Goal: Task Accomplishment & Management: Complete application form

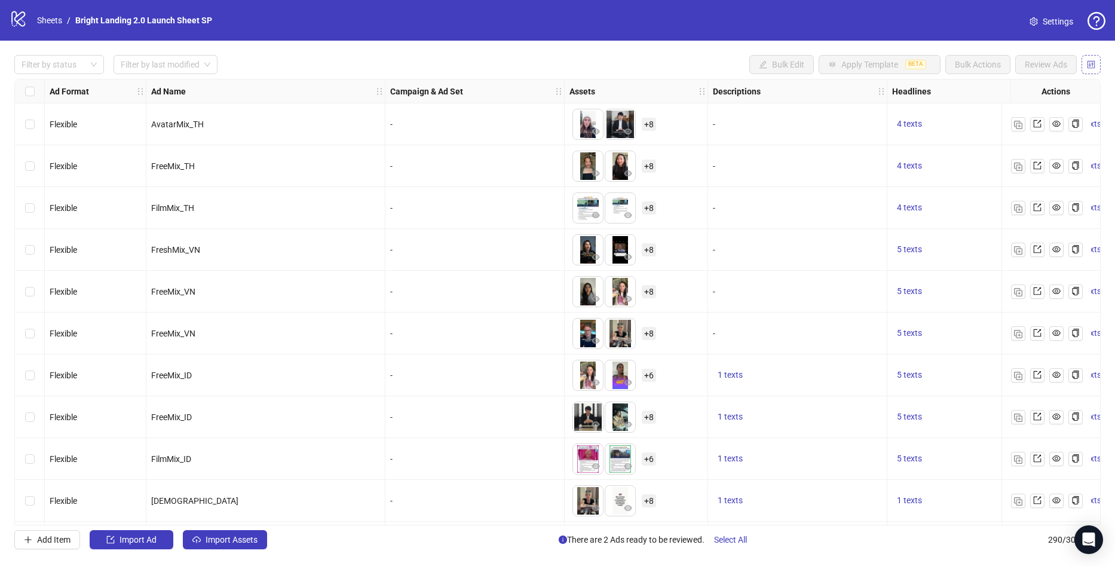
click at [1096, 63] on button "button" at bounding box center [1090, 64] width 19 height 19
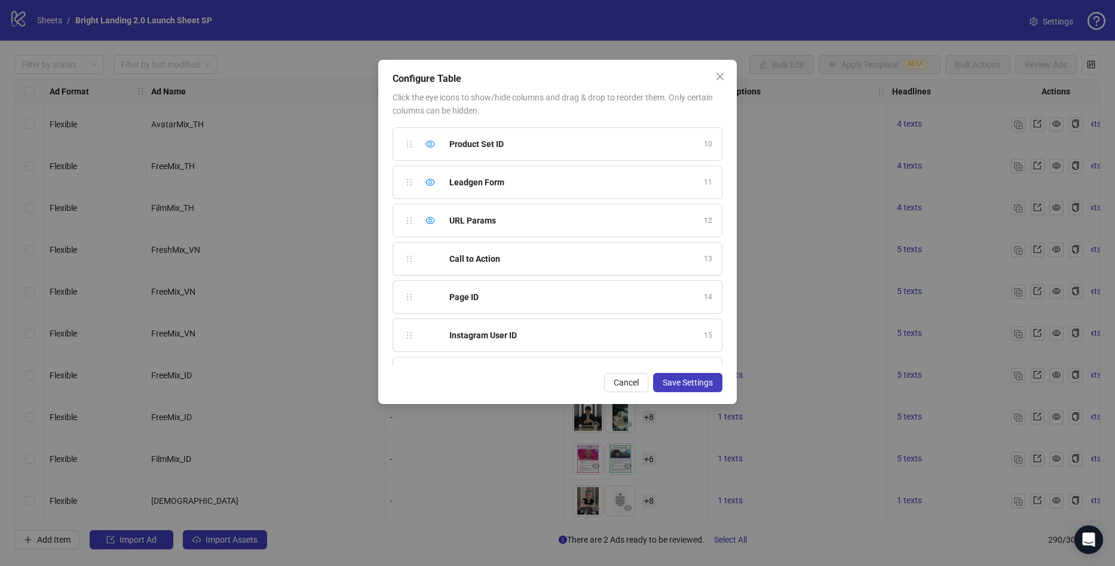
scroll to position [373, 0]
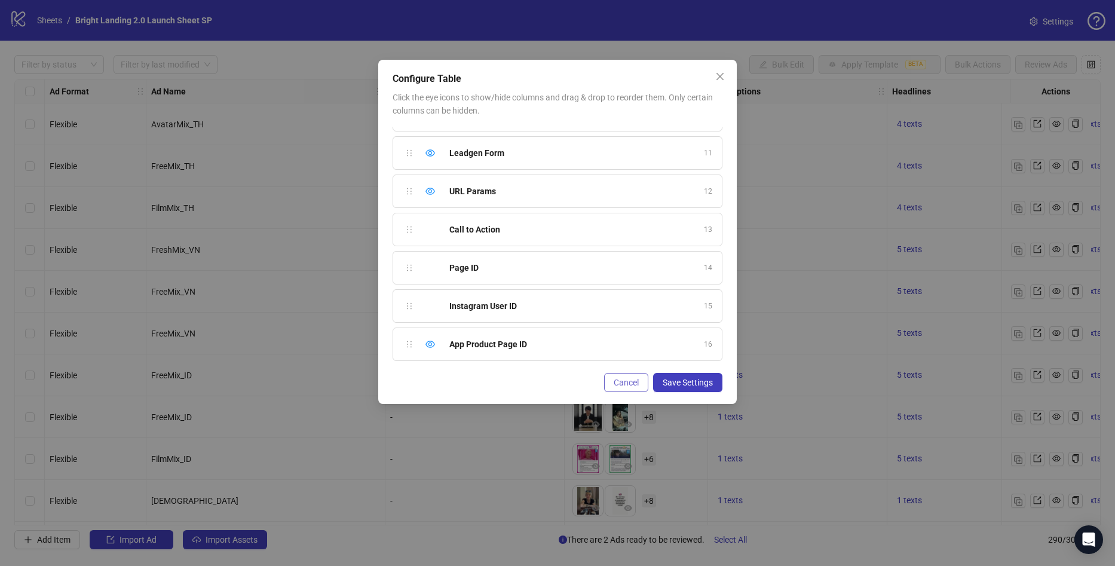
click at [626, 383] on span "Cancel" at bounding box center [626, 383] width 25 height 10
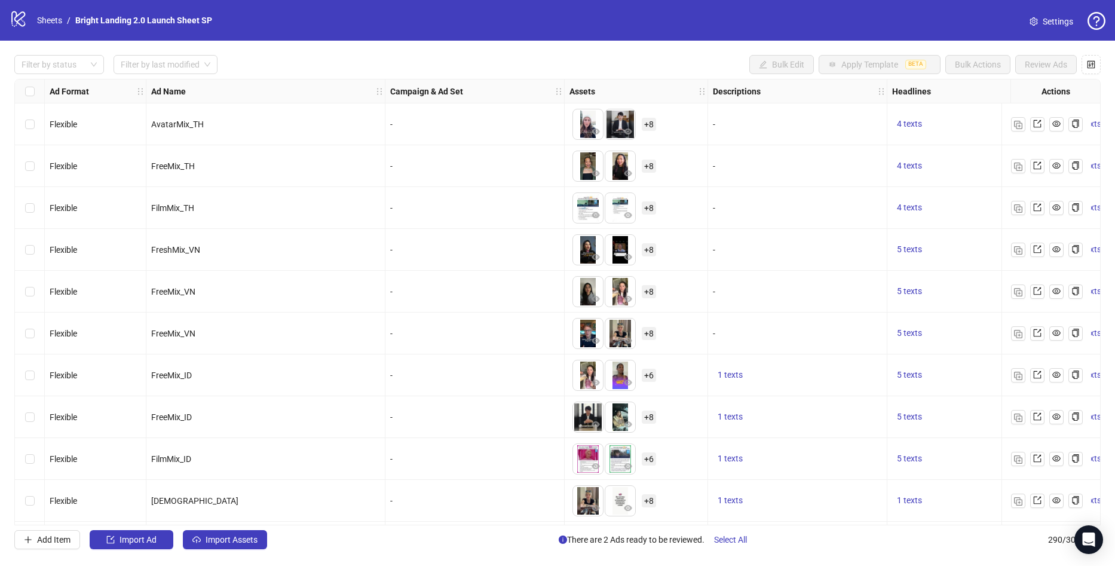
click at [1045, 23] on span "Settings" at bounding box center [1057, 21] width 30 height 13
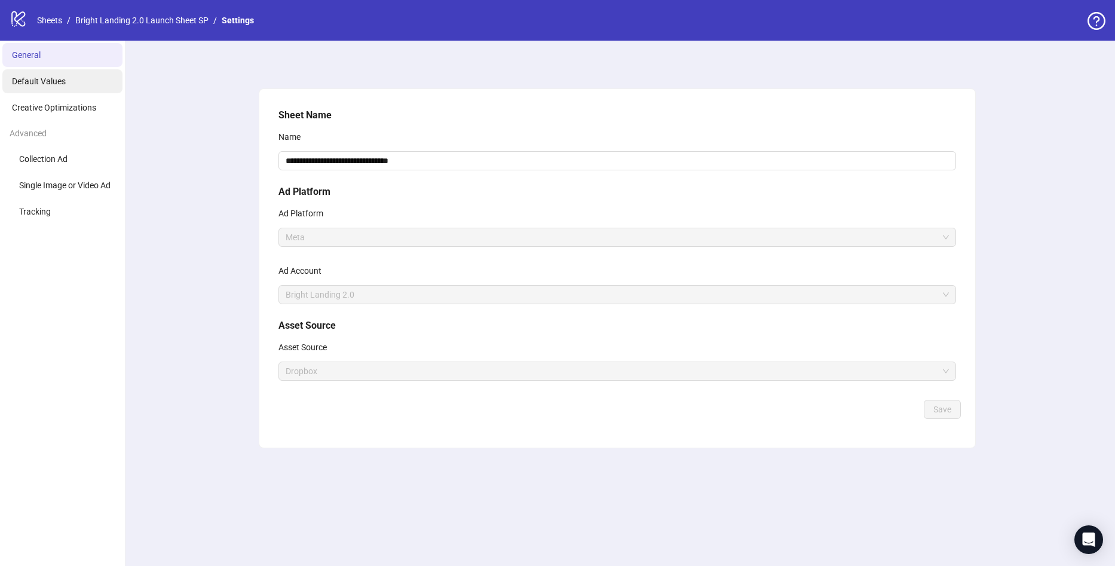
click at [73, 93] on li "Default Values" at bounding box center [62, 81] width 120 height 24
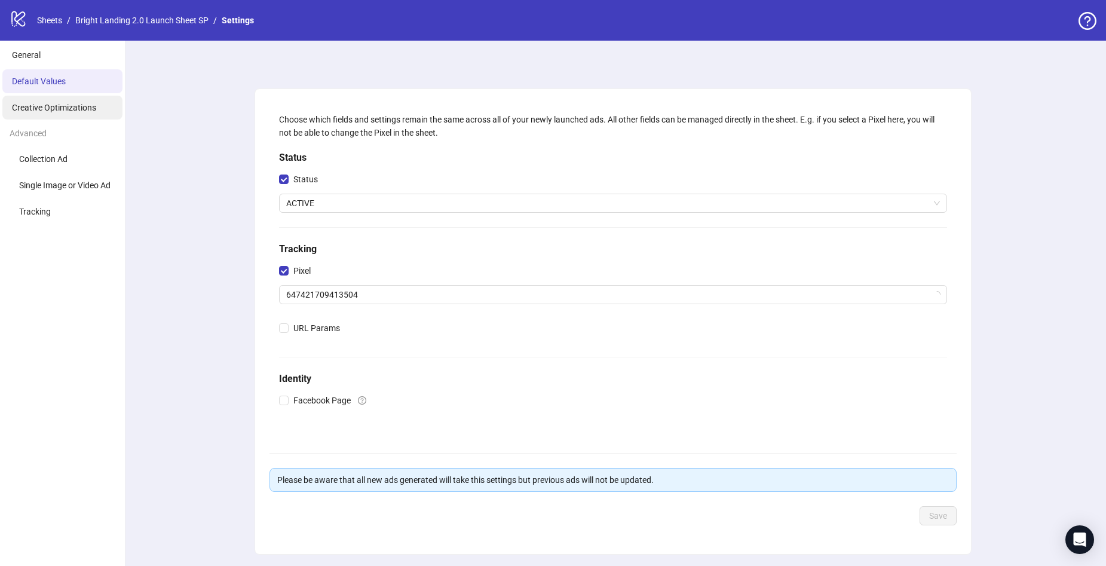
click at [69, 99] on li "Creative Optimizations" at bounding box center [62, 108] width 120 height 24
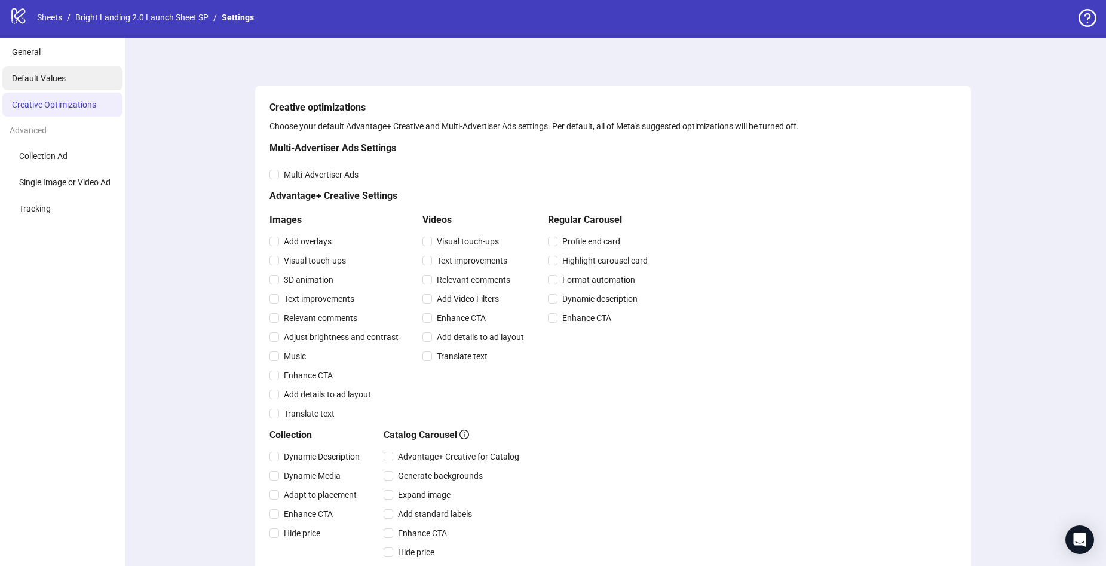
click at [59, 82] on span "Default Values" at bounding box center [39, 78] width 54 height 10
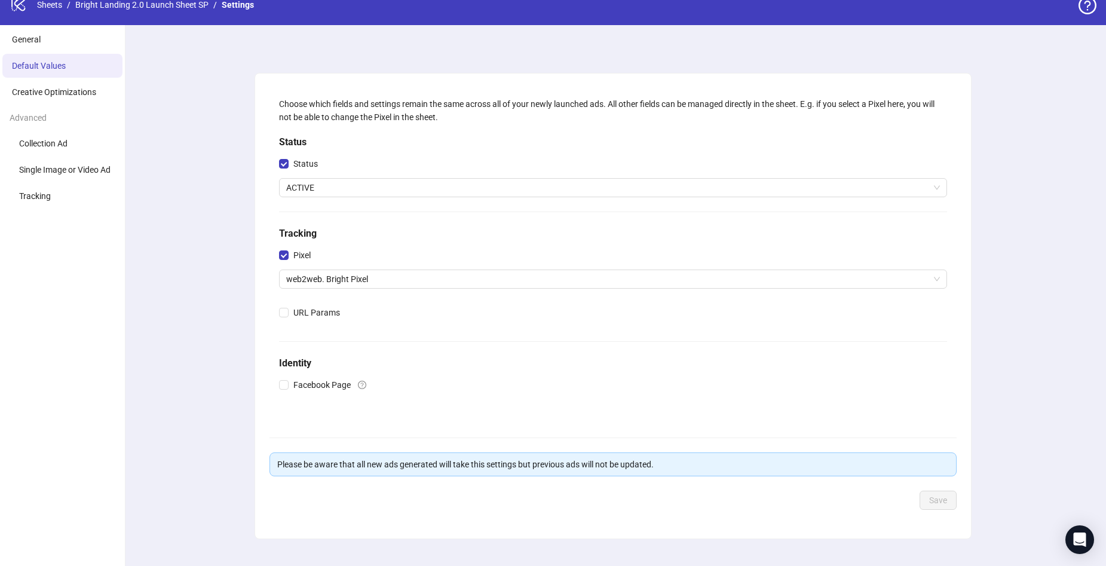
scroll to position [37, 0]
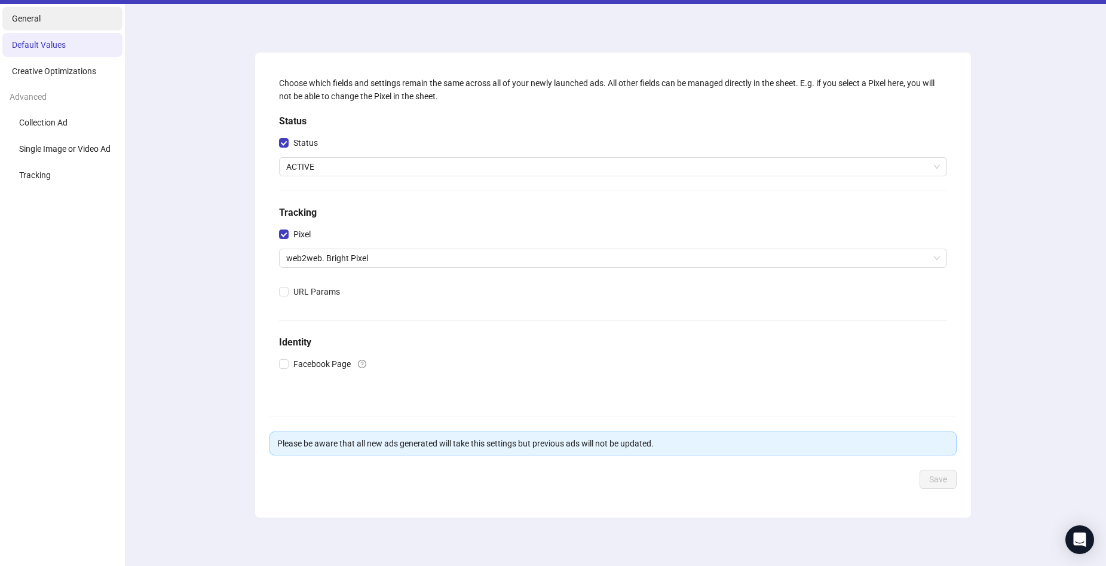
click at [63, 9] on li "General" at bounding box center [62, 19] width 120 height 24
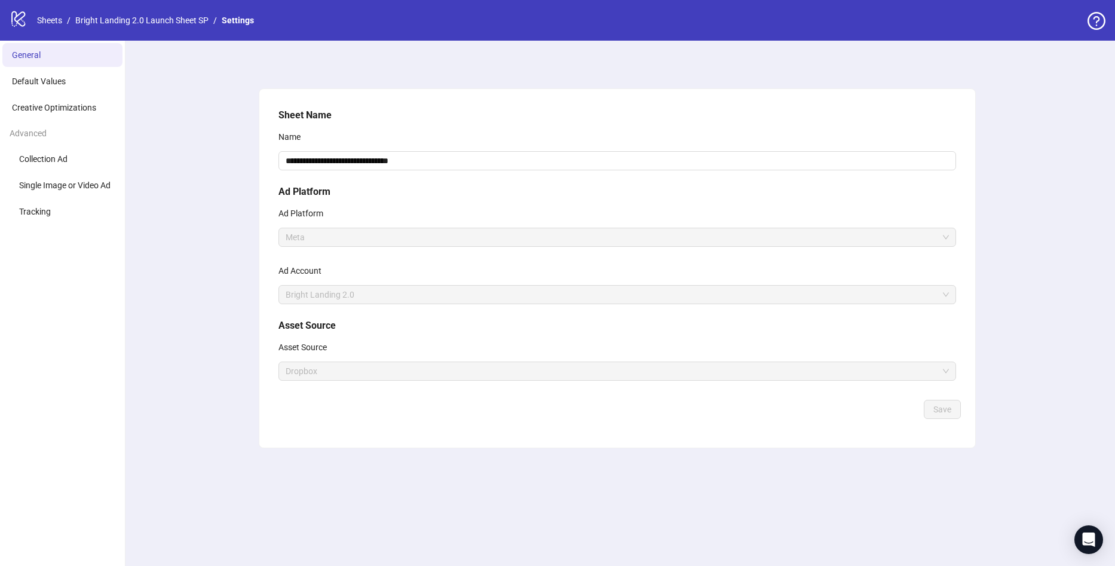
click at [82, 171] on ul "Collection Ad Single Image or Video Ad Tracking" at bounding box center [62, 185] width 125 height 76
click at [71, 210] on li "Tracking" at bounding box center [62, 212] width 120 height 24
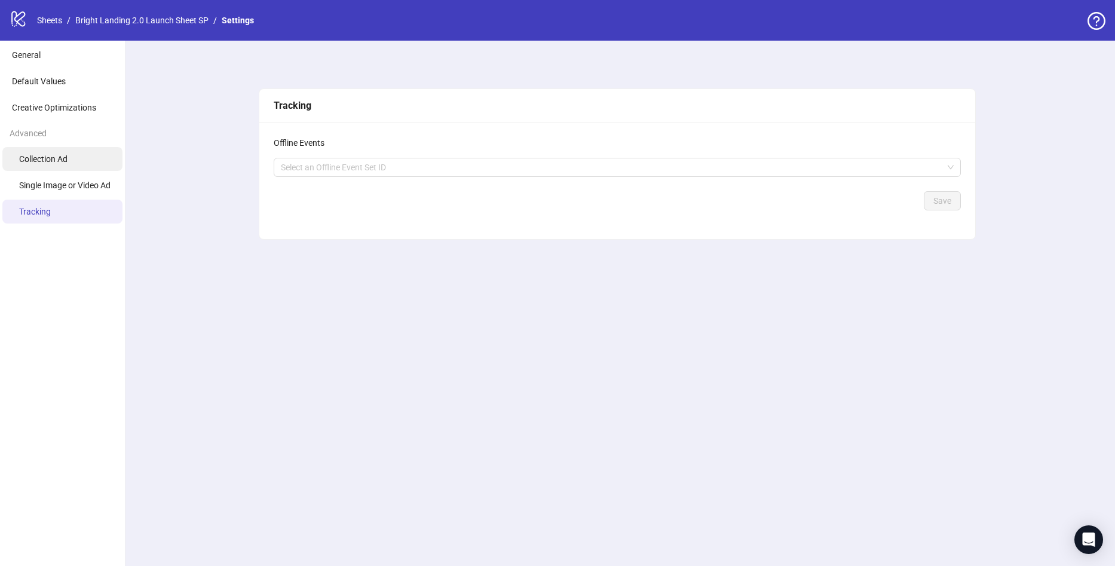
click at [70, 155] on li "Collection Ad" at bounding box center [62, 159] width 120 height 24
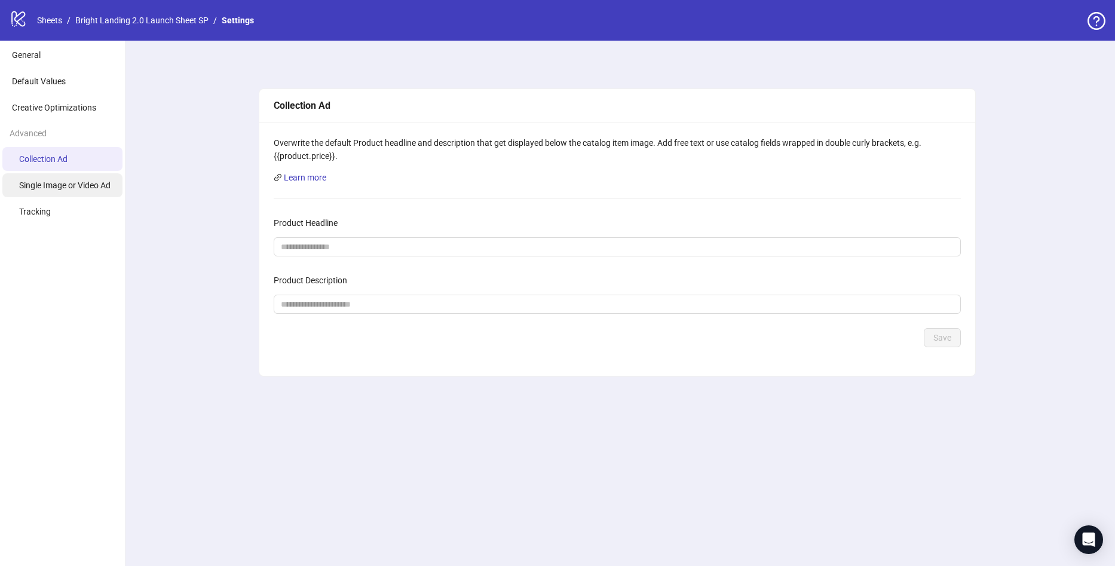
click at [72, 179] on li "Single Image or Video Ad" at bounding box center [62, 185] width 120 height 24
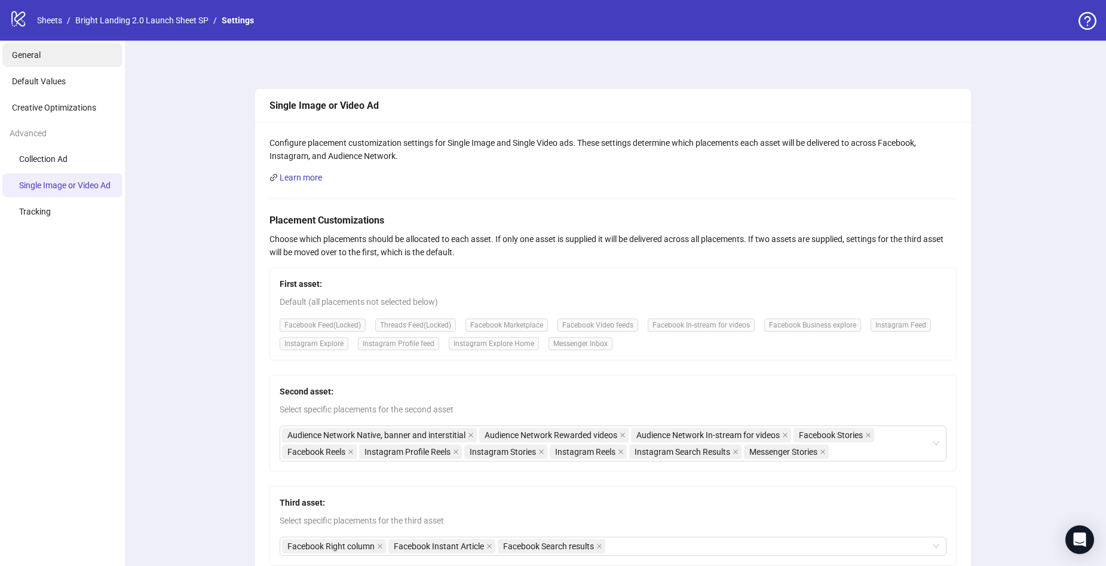
click at [48, 58] on li "General" at bounding box center [62, 55] width 120 height 24
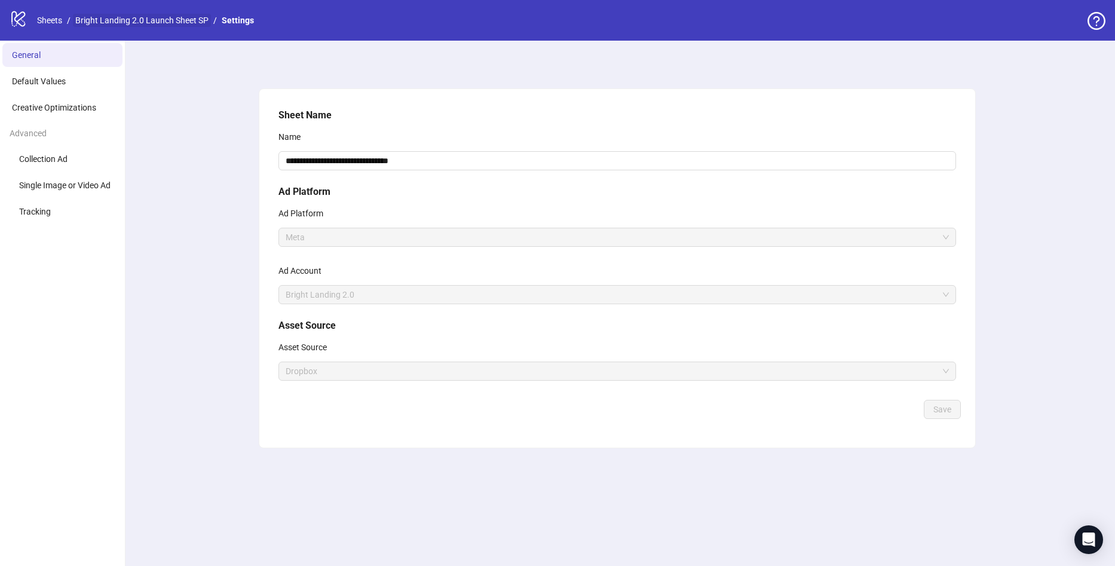
click at [146, 17] on link "Bright Landing 2.0 Launch Sheet SP" at bounding box center [142, 20] width 138 height 13
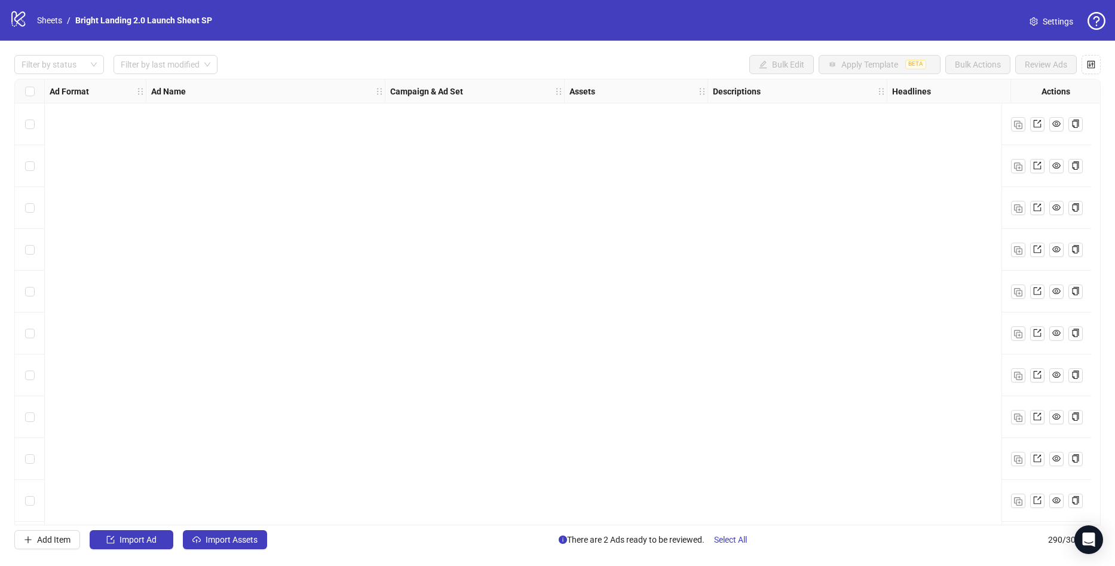
scroll to position [1195, 0]
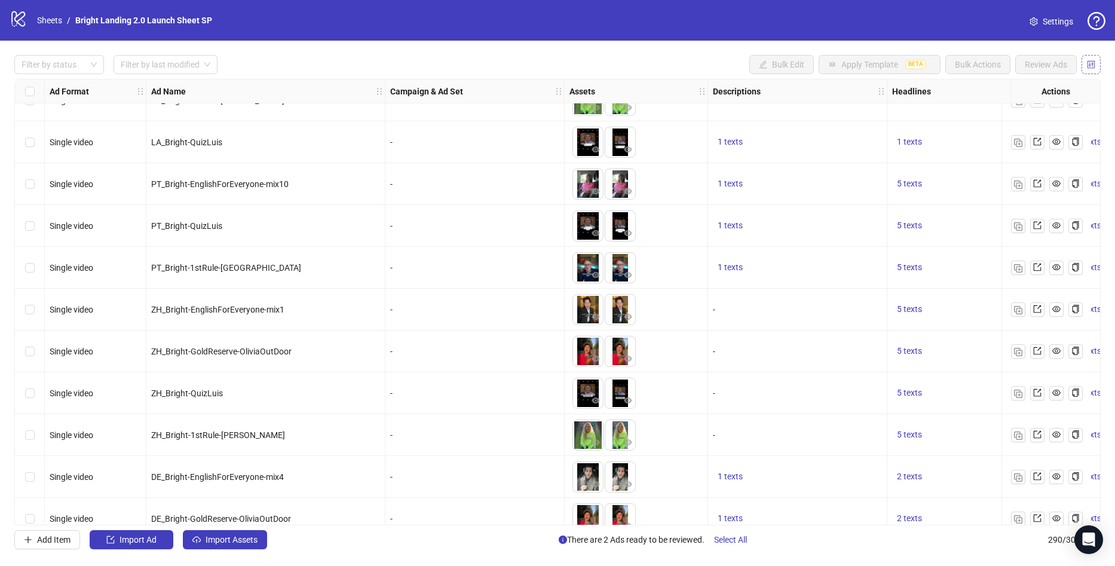
click at [1088, 58] on button "button" at bounding box center [1090, 64] width 19 height 19
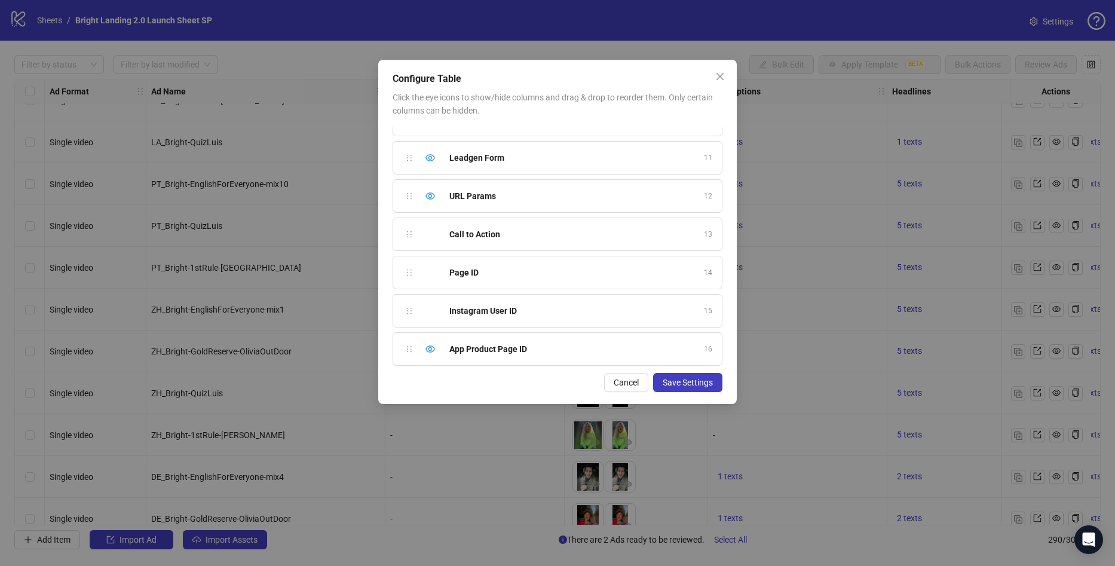
scroll to position [373, 0]
click at [717, 75] on icon "close" at bounding box center [719, 76] width 7 height 7
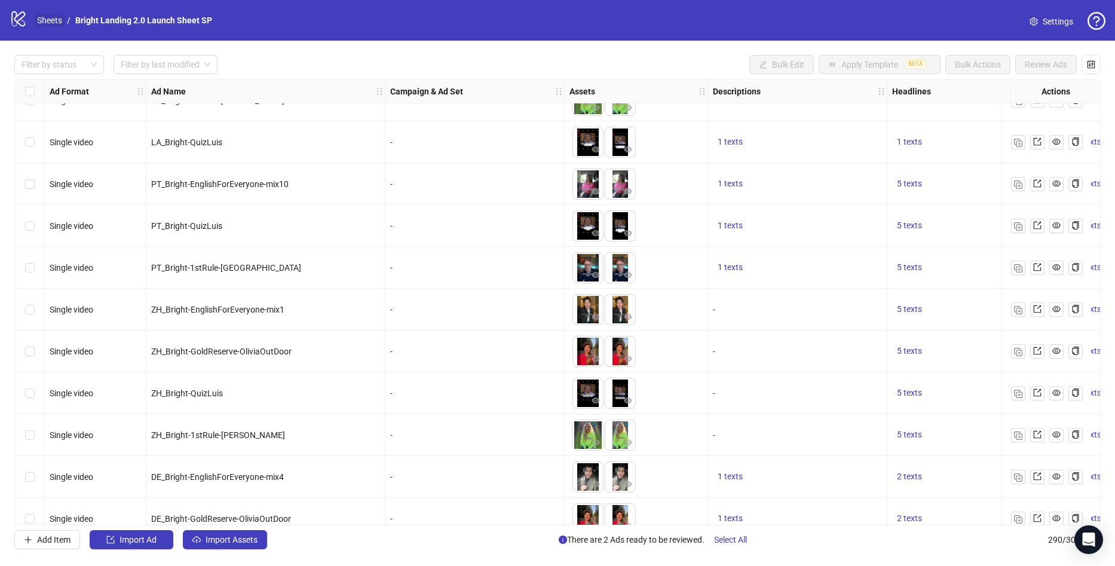
click at [59, 19] on link "Sheets" at bounding box center [50, 20] width 30 height 13
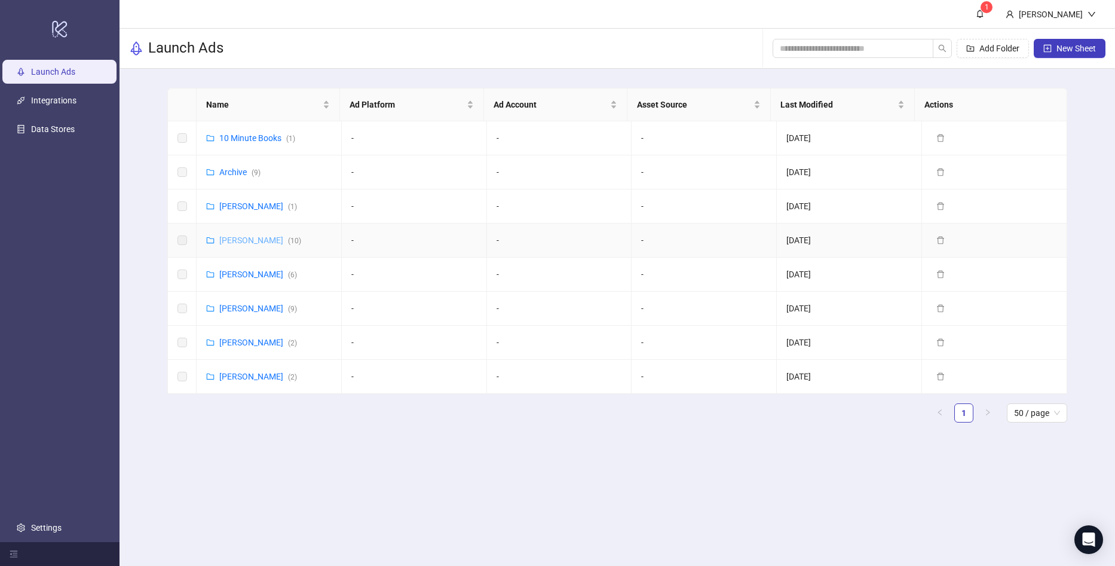
click at [250, 244] on link "[PERSON_NAME] ( 10 )" at bounding box center [260, 240] width 82 height 10
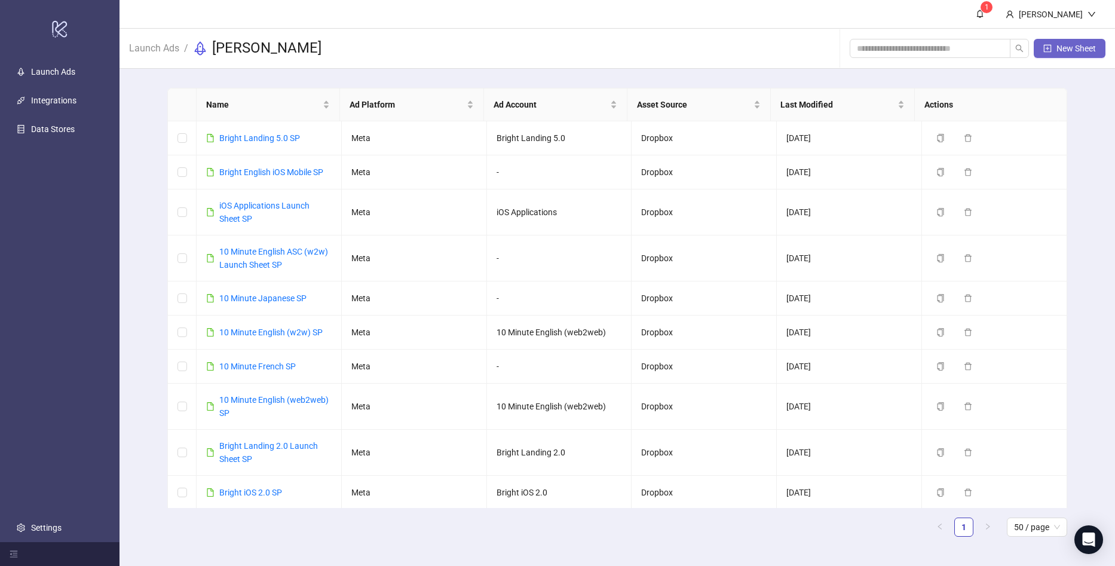
click at [1062, 48] on span "New Sheet" at bounding box center [1075, 49] width 39 height 10
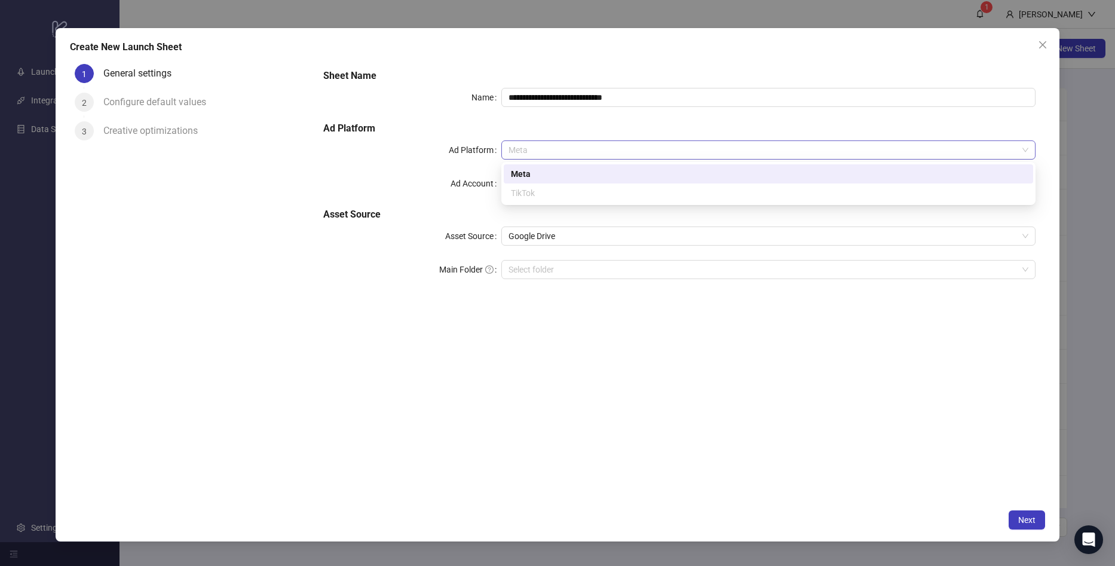
click at [598, 158] on span "Meta" at bounding box center [768, 150] width 520 height 18
click at [468, 128] on h5 "Ad Platform" at bounding box center [679, 128] width 712 height 14
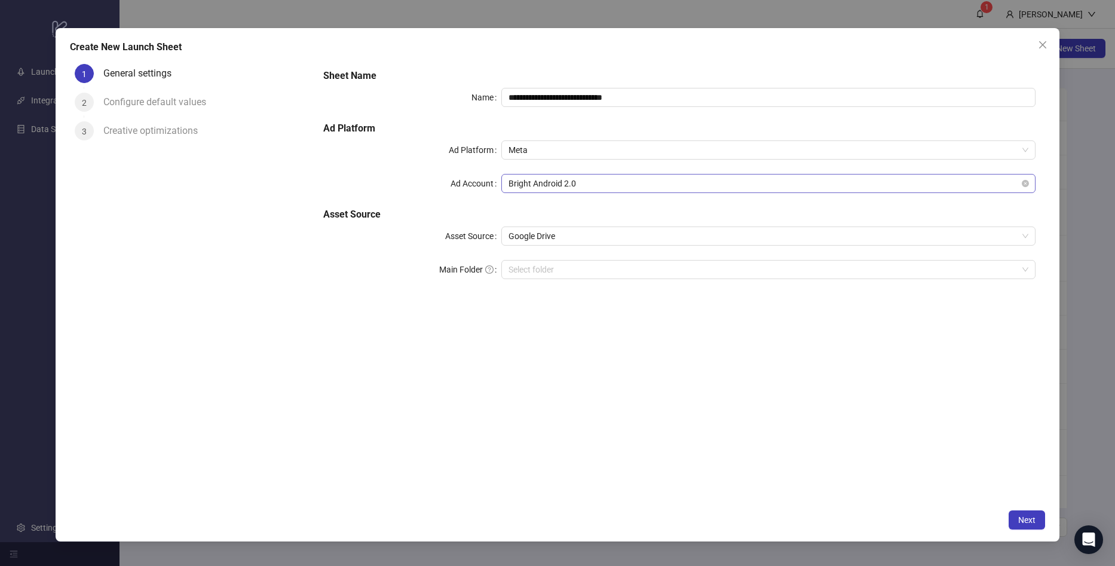
click at [532, 187] on span "Bright Android 2.0" at bounding box center [768, 183] width 520 height 18
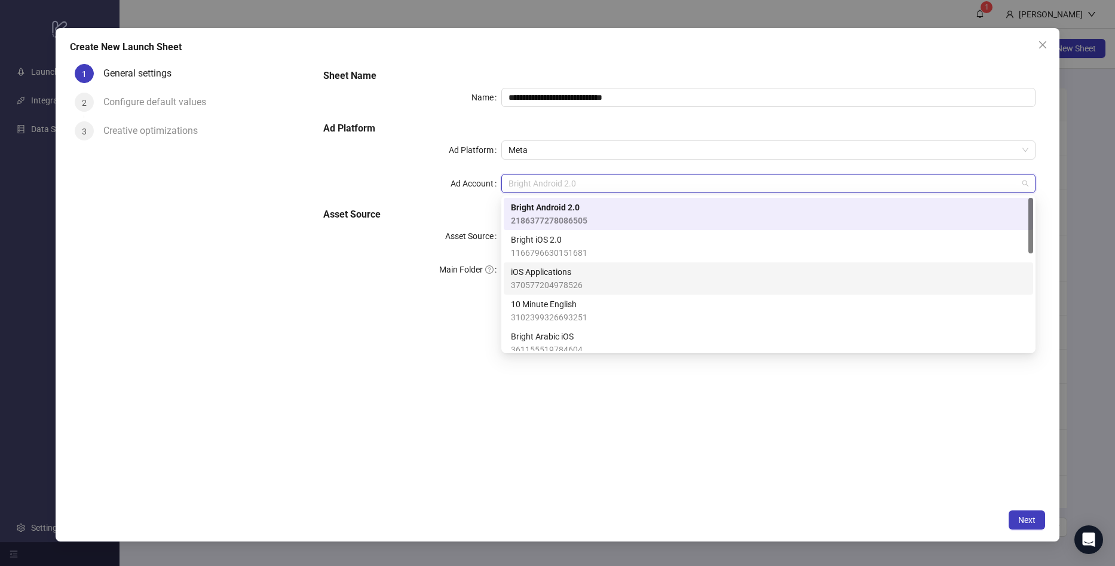
click at [556, 283] on span "370577204978526" at bounding box center [547, 284] width 72 height 13
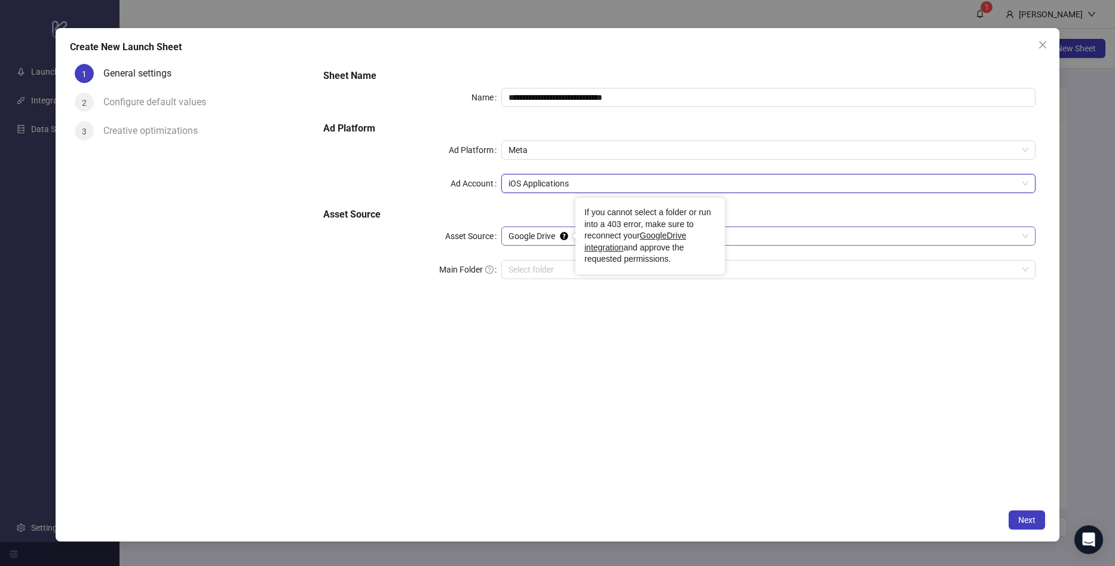
click at [553, 234] on span "Google Drive" at bounding box center [768, 236] width 520 height 18
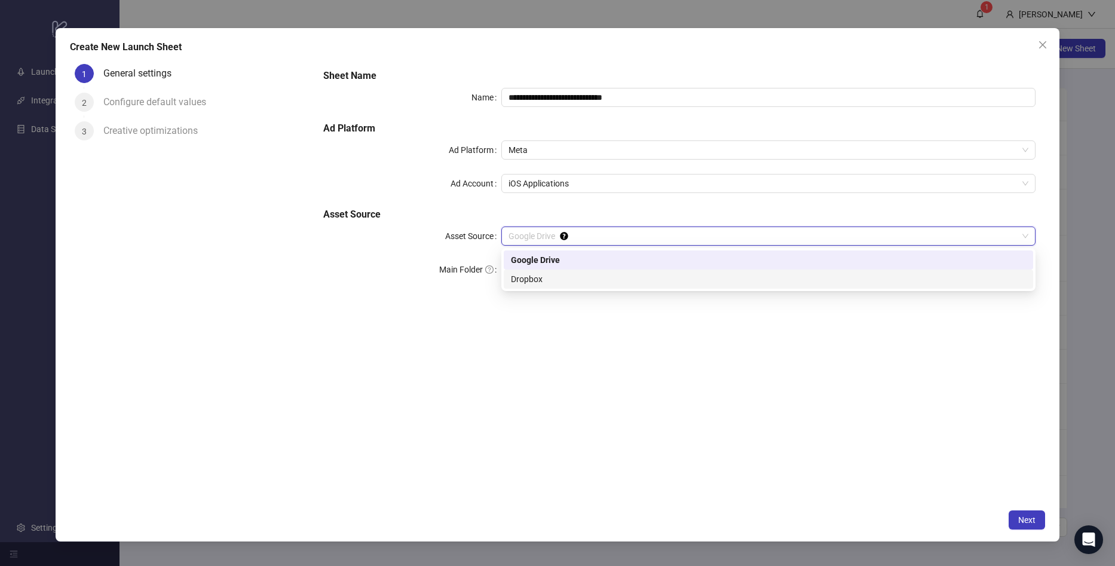
click at [537, 281] on div "Dropbox" at bounding box center [768, 278] width 515 height 13
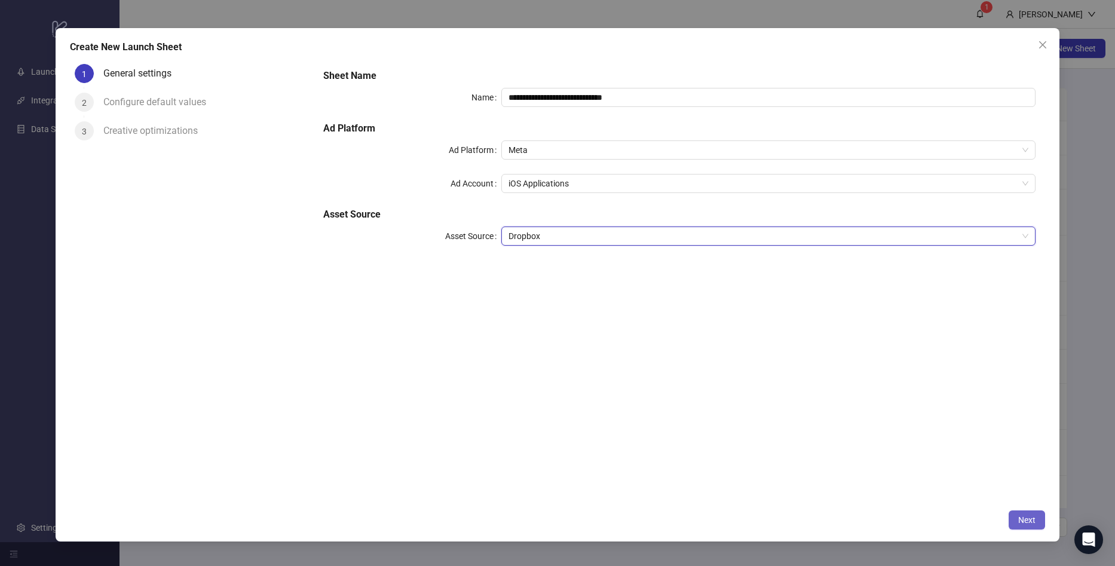
click at [1016, 513] on button "Next" at bounding box center [1026, 519] width 36 height 19
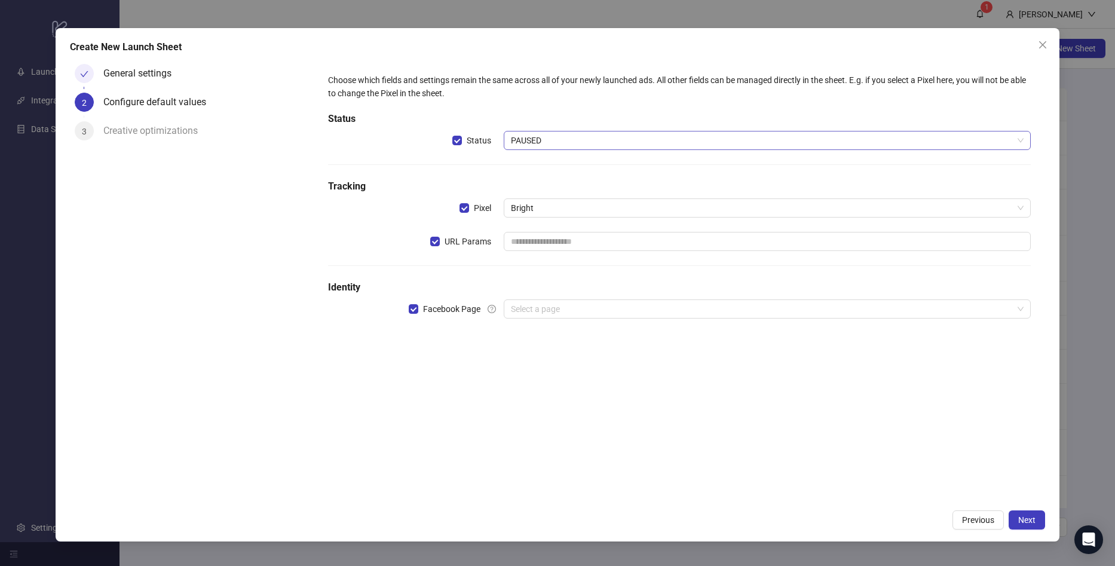
click at [559, 146] on span "PAUSED" at bounding box center [767, 140] width 513 height 18
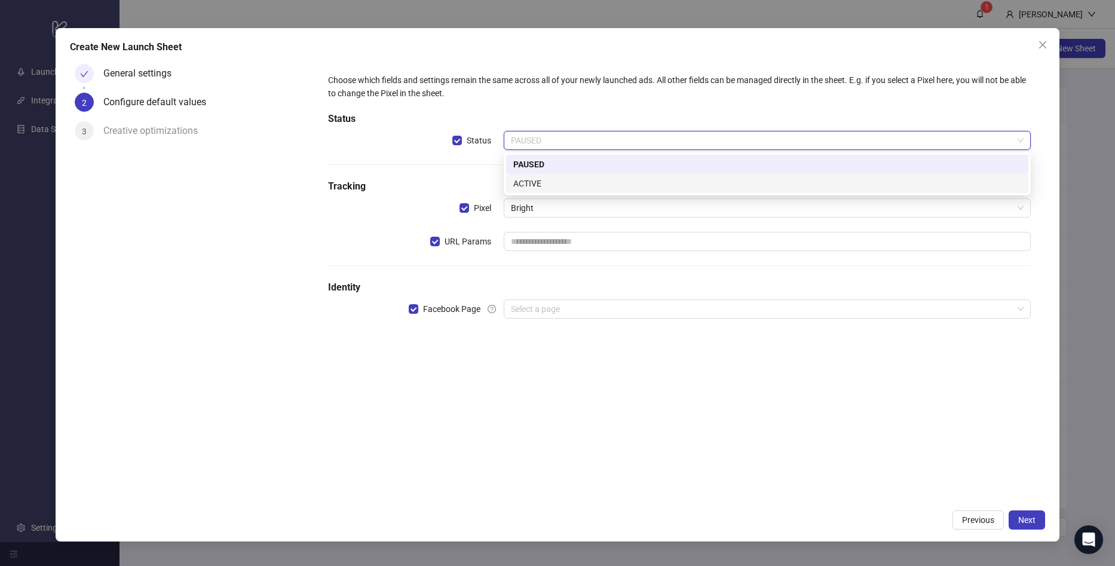
drag, startPoint x: 471, startPoint y: 175, endPoint x: 471, endPoint y: 182, distance: 7.2
click at [471, 174] on div "Choose which fields and settings remain the same across all of your newly launc…" at bounding box center [679, 203] width 712 height 268
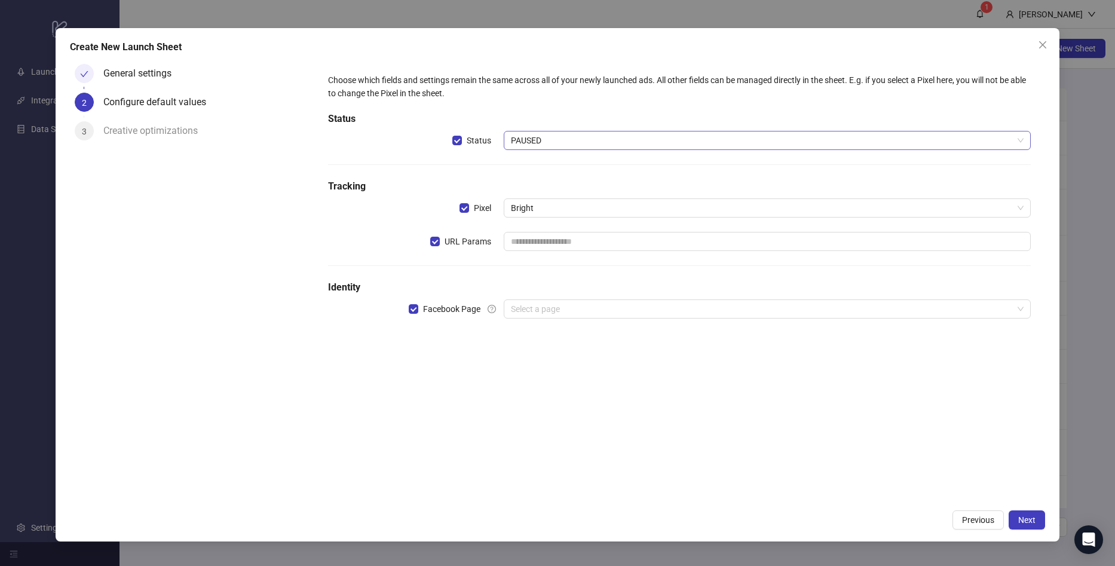
click at [563, 137] on span "PAUSED" at bounding box center [767, 140] width 513 height 18
click at [435, 231] on div "Choose which fields and settings remain the same across all of your newly launc…" at bounding box center [679, 203] width 712 height 268
click at [458, 145] on label "Status" at bounding box center [474, 140] width 44 height 13
click at [1031, 519] on span "Next" at bounding box center [1026, 520] width 17 height 10
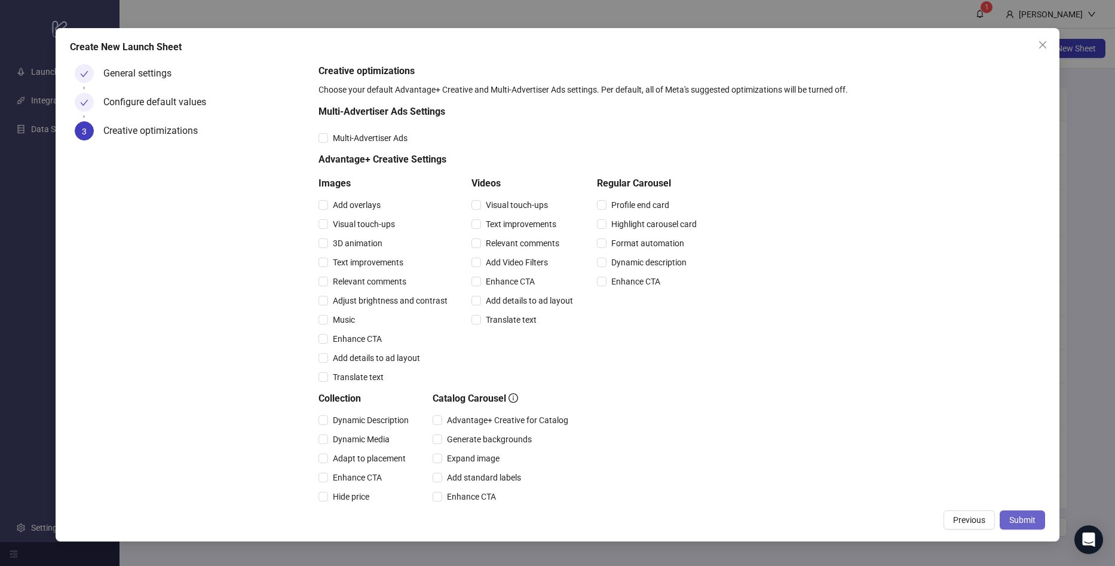
click at [1014, 518] on span "Submit" at bounding box center [1022, 520] width 26 height 10
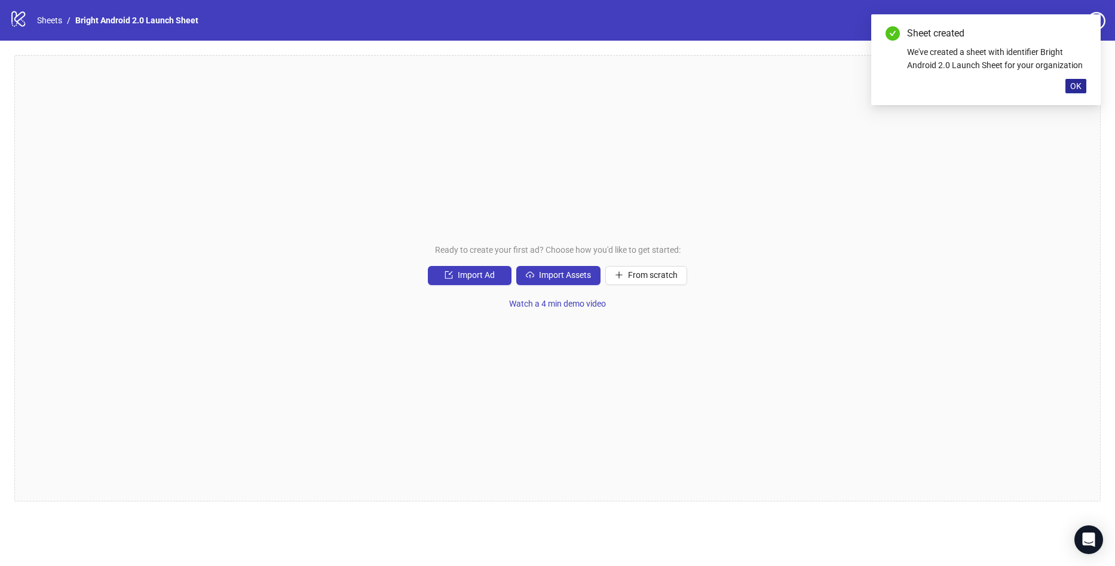
click at [1068, 84] on button "OK" at bounding box center [1075, 86] width 21 height 14
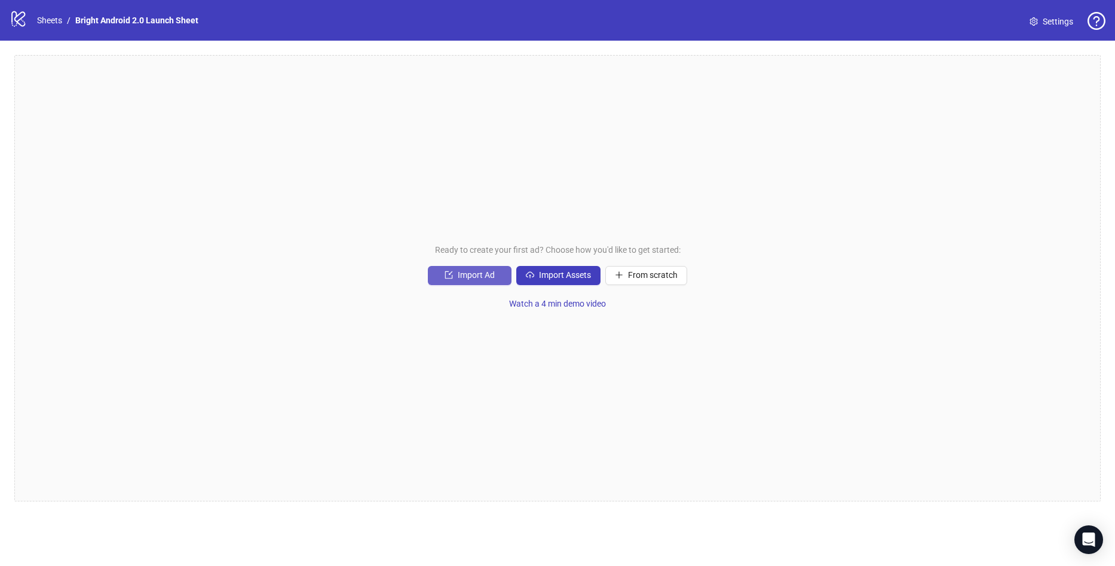
click at [476, 283] on button "Import Ad" at bounding box center [470, 275] width 84 height 19
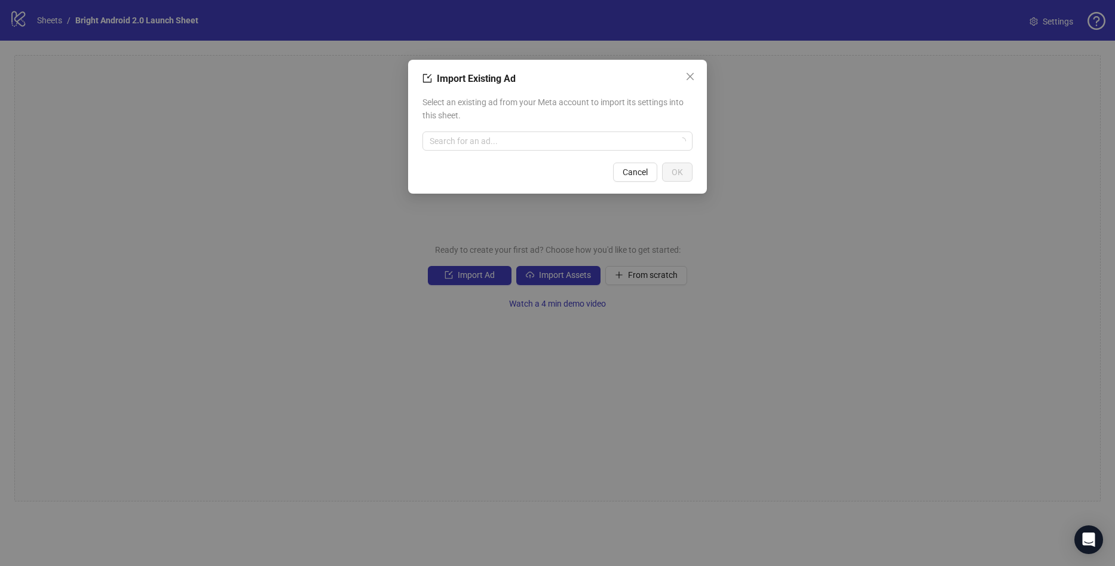
click at [605, 160] on div "Import Existing Ad Select an existing ad from your Meta account to import its s…" at bounding box center [557, 127] width 299 height 134
click at [576, 136] on input "search" at bounding box center [552, 141] width 245 height 18
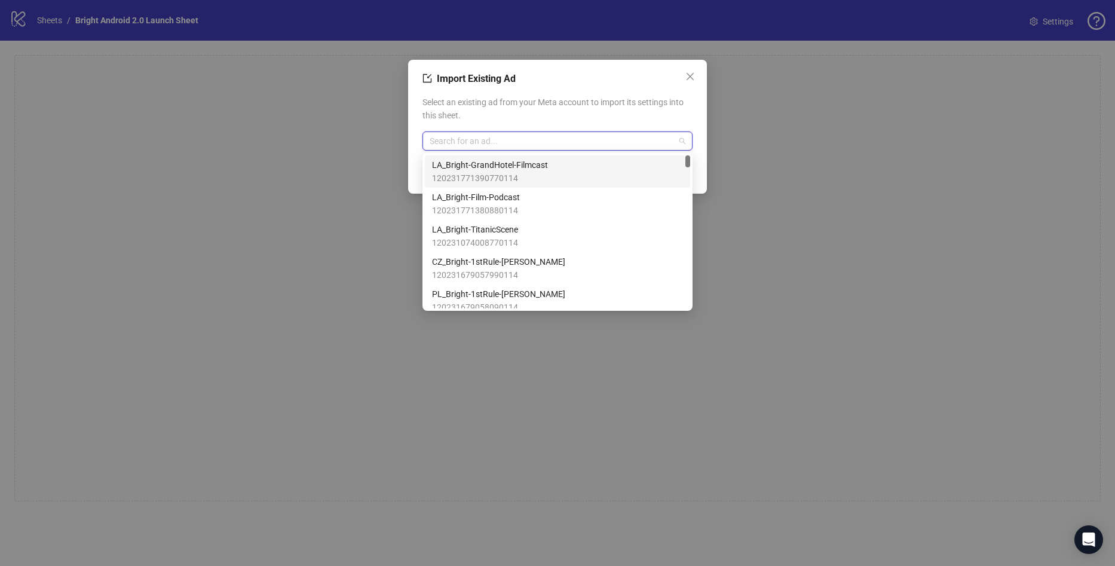
click at [524, 179] on span "120231771390770114" at bounding box center [490, 177] width 116 height 13
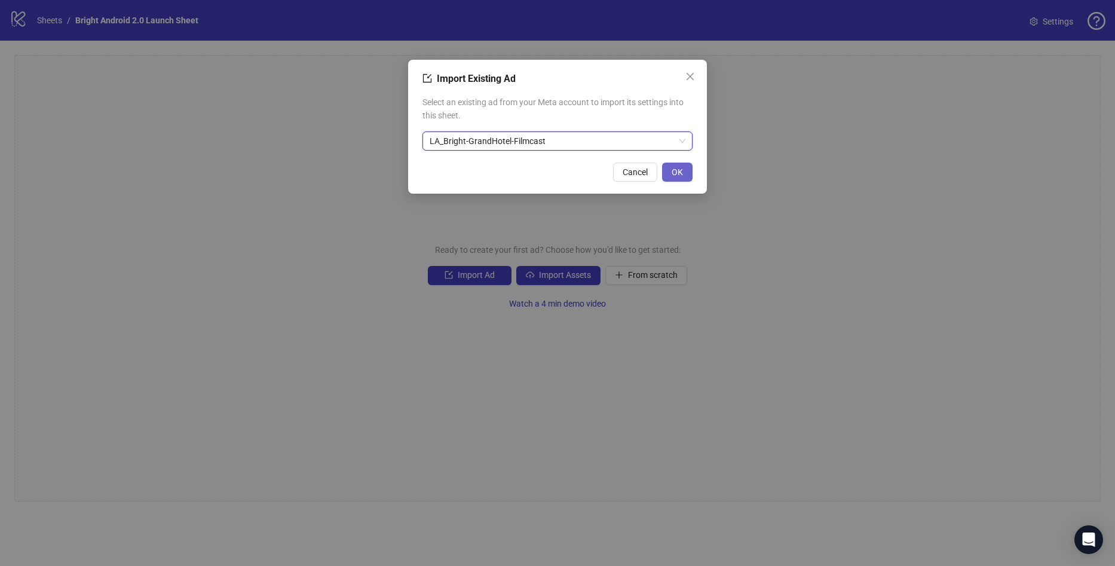
click at [674, 166] on button "OK" at bounding box center [677, 171] width 30 height 19
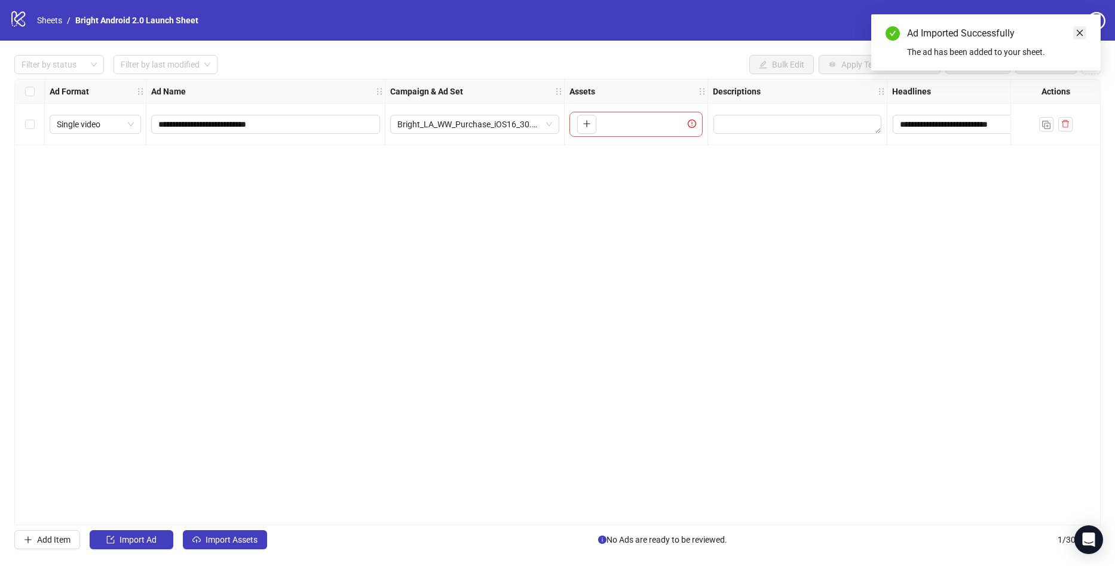
click at [1081, 38] on link "Close" at bounding box center [1079, 32] width 13 height 13
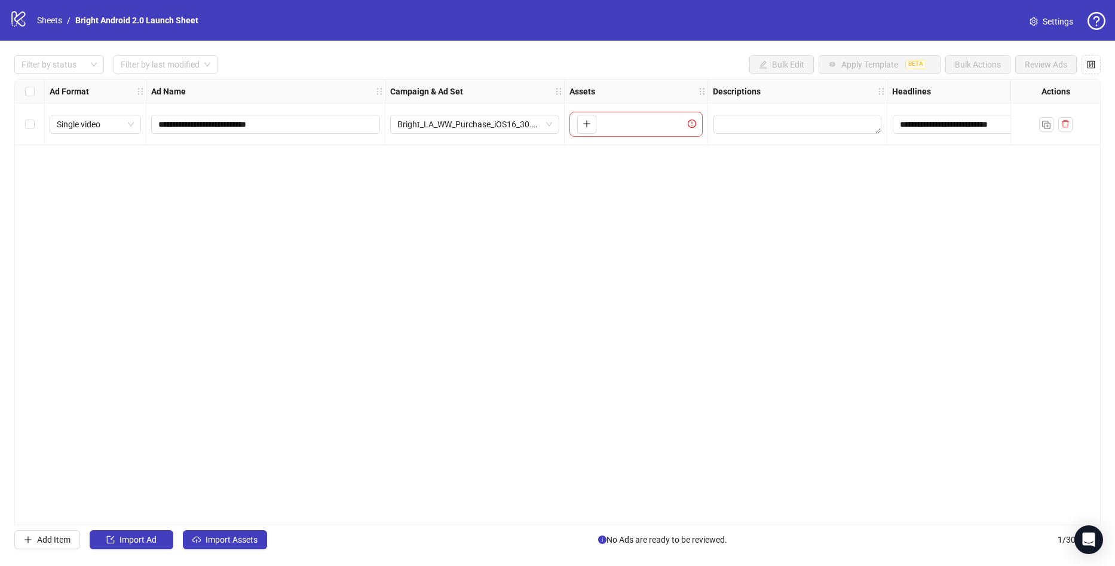
drag, startPoint x: 254, startPoint y: 225, endPoint x: 272, endPoint y: 216, distance: 20.6
click at [254, 225] on div "**********" at bounding box center [557, 302] width 1086 height 446
drag, startPoint x: 146, startPoint y: 382, endPoint x: 432, endPoint y: 242, distance: 318.2
click at [147, 381] on div "**********" at bounding box center [557, 302] width 1086 height 446
click at [1096, 61] on button "button" at bounding box center [1090, 64] width 19 height 19
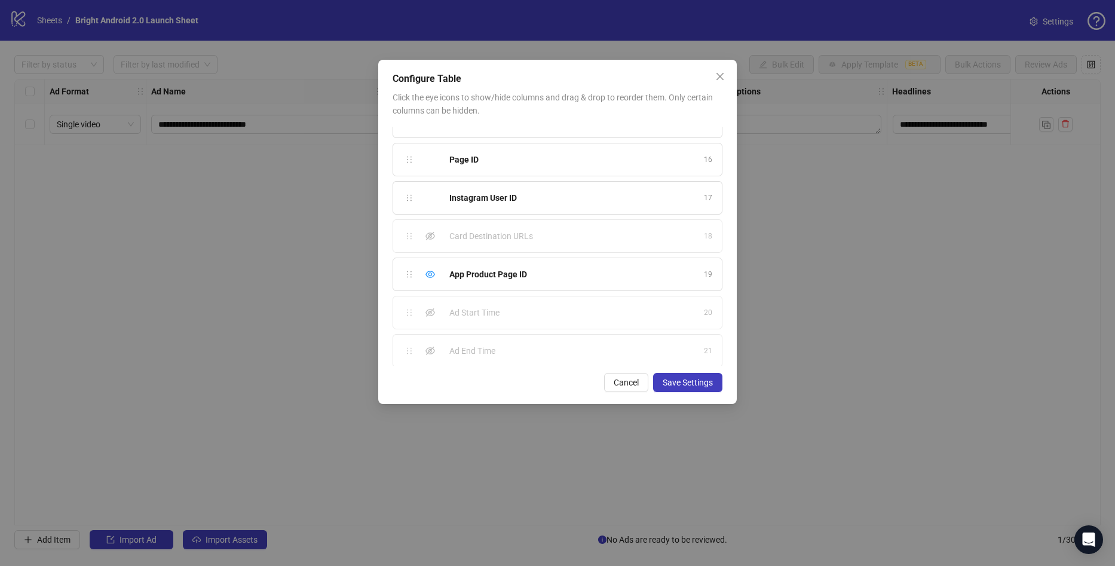
scroll to position [564, 0]
click at [429, 309] on icon "eye-invisible" at bounding box center [430, 306] width 10 height 8
click at [431, 304] on icon "eye" at bounding box center [430, 306] width 10 height 10
drag, startPoint x: 292, startPoint y: 11, endPoint x: 296, endPoint y: 20, distance: 9.9
click at [292, 11] on div "Configure Table Click the eye icons to show/hide columns and drag & drop to reo…" at bounding box center [557, 283] width 1115 height 566
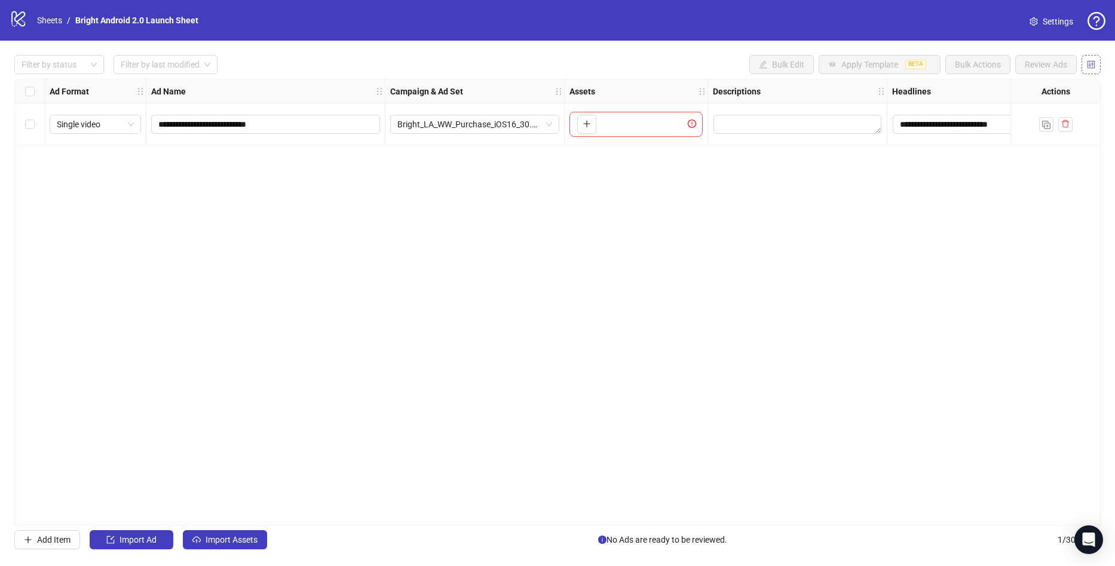
click at [1089, 63] on icon "control" at bounding box center [1091, 64] width 8 height 8
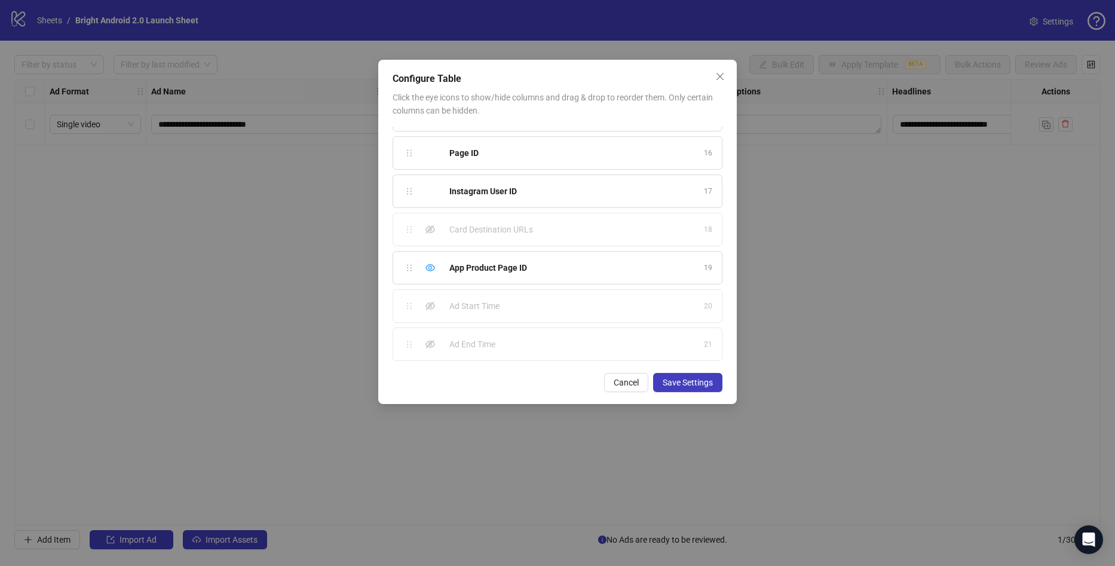
click at [428, 305] on icon "eye-invisible" at bounding box center [430, 306] width 10 height 10
drag, startPoint x: 427, startPoint y: 346, endPoint x: 453, endPoint y: 359, distance: 28.6
click at [428, 348] on icon "eye-invisible" at bounding box center [430, 344] width 10 height 10
click at [679, 385] on span "Save Settings" at bounding box center [688, 383] width 50 height 10
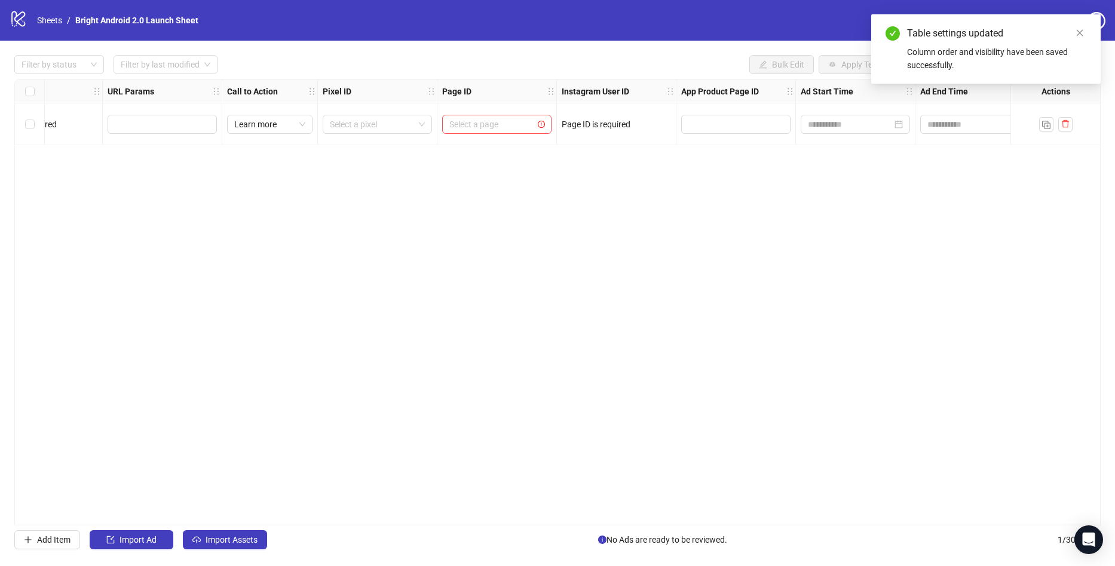
scroll to position [0, 1675]
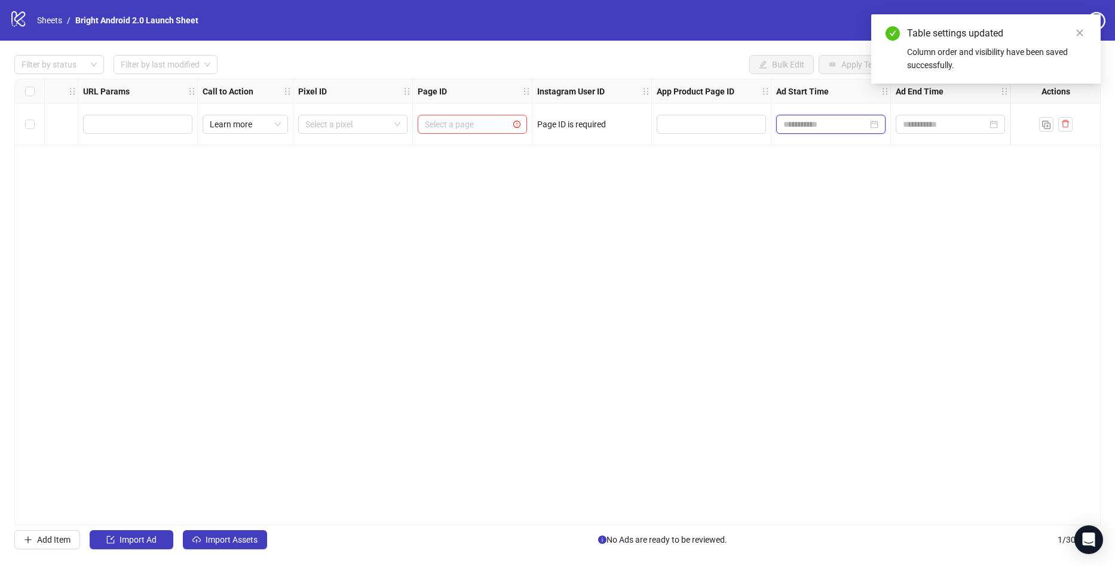
click at [858, 128] on input at bounding box center [825, 124] width 84 height 13
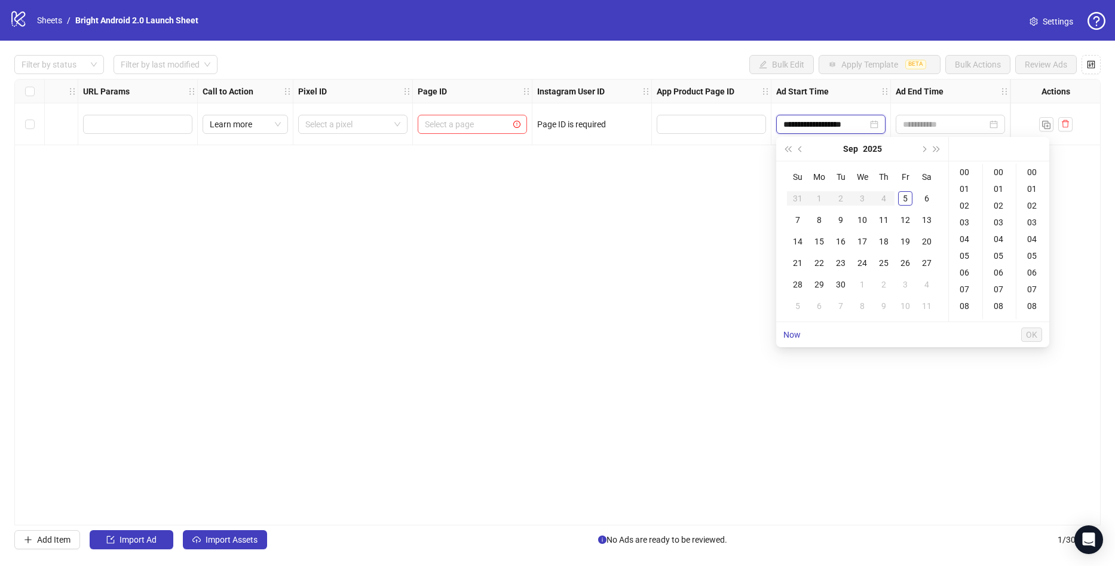
type input "**********"
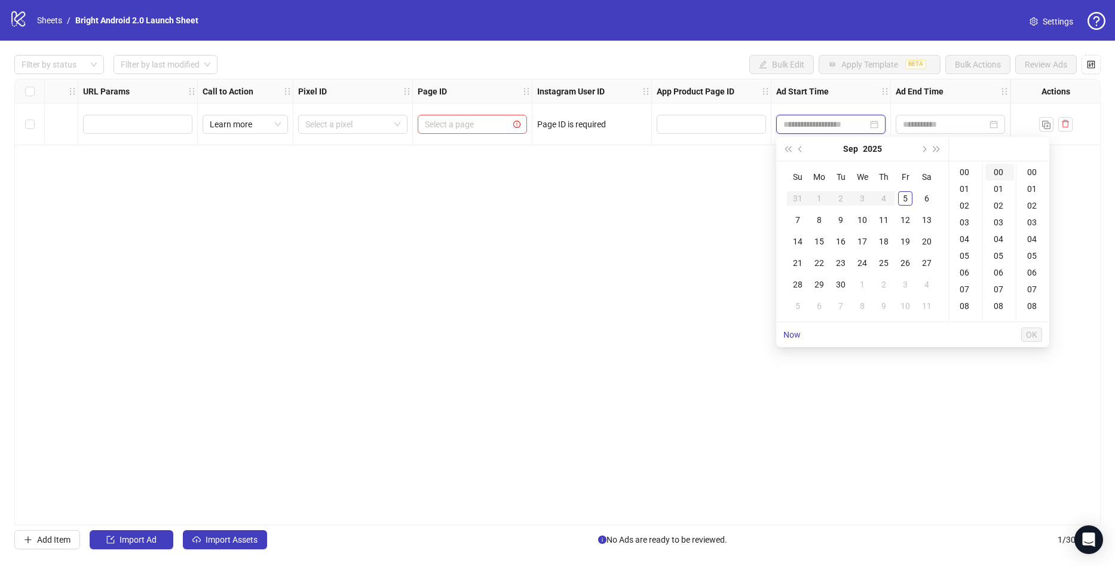
type input "**********"
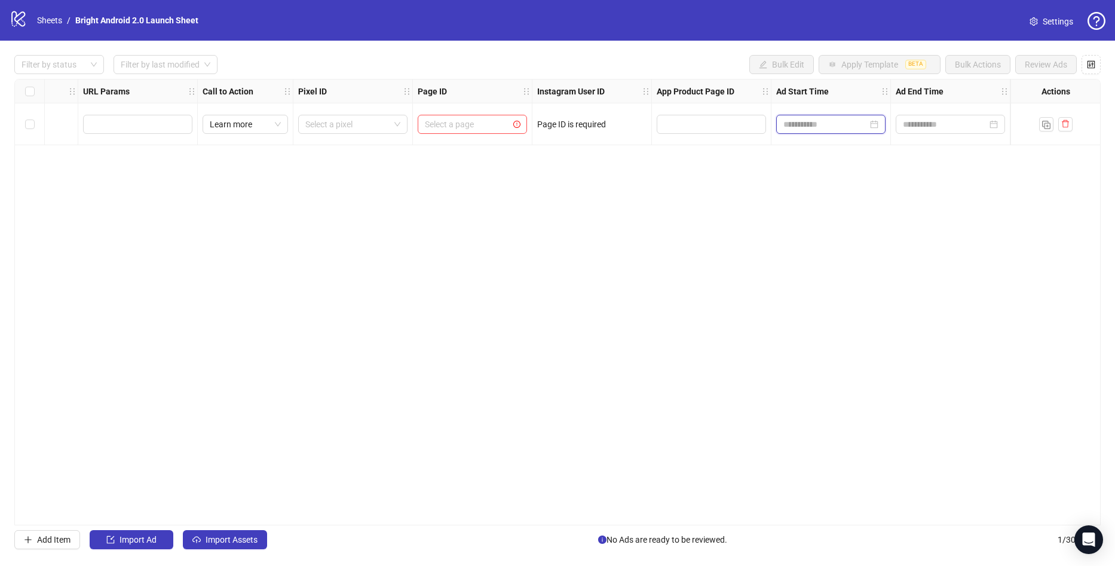
click at [841, 128] on input at bounding box center [825, 124] width 84 height 13
click at [814, 127] on input at bounding box center [825, 124] width 84 height 13
drag, startPoint x: 173, startPoint y: 284, endPoint x: 183, endPoint y: 237, distance: 48.9
click at [173, 284] on div "Ad Format Ad Name Campaign & Ad Set Assets Descriptions Headlines Primary Texts…" at bounding box center [557, 302] width 1086 height 446
